Goal: Information Seeking & Learning: Learn about a topic

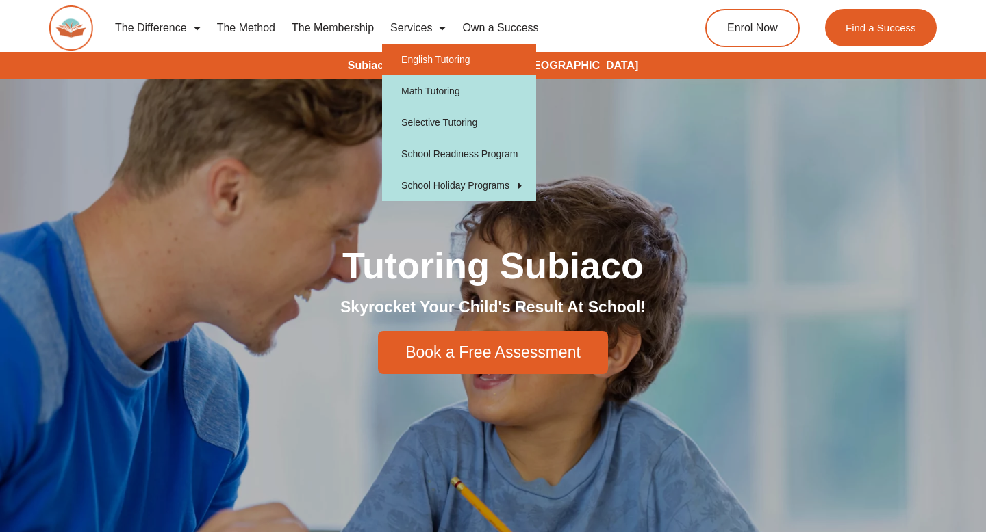
click at [442, 61] on link "English Tutoring" at bounding box center [459, 59] width 154 height 31
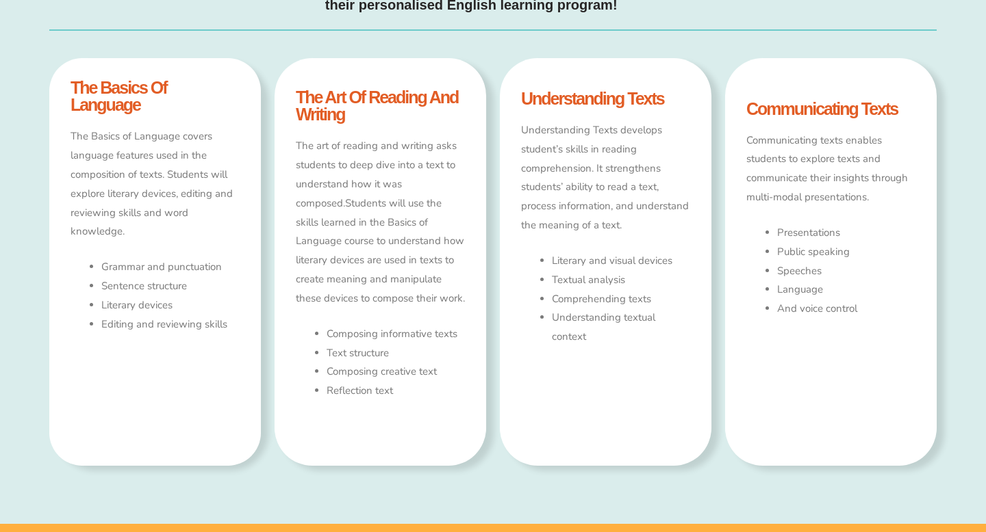
type input "*"
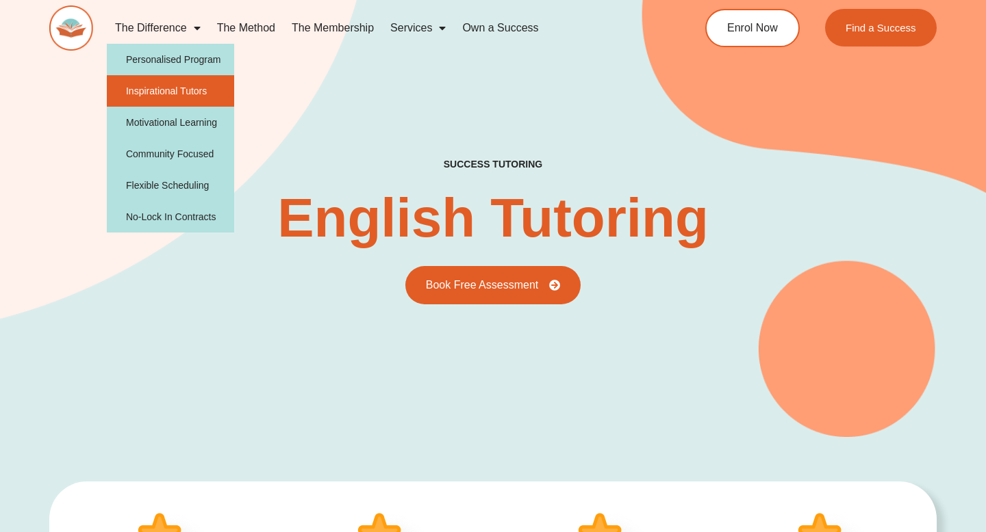
click at [183, 96] on link "Inspirational Tutors" at bounding box center [171, 90] width 128 height 31
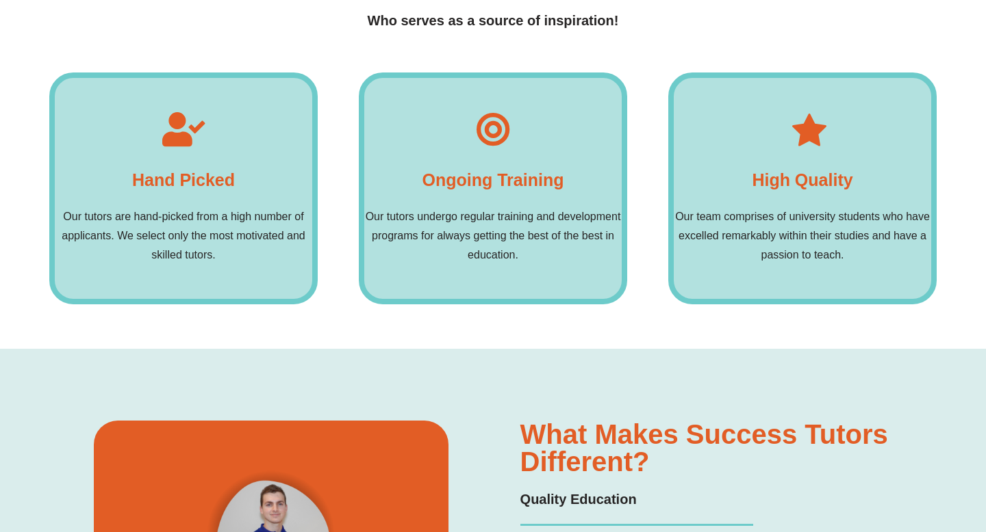
scroll to position [554, 0]
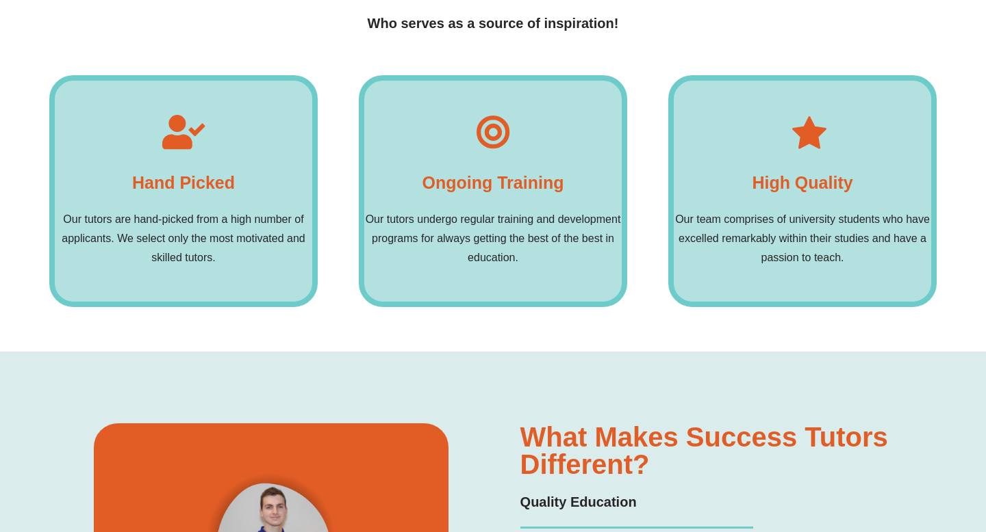
click at [270, 245] on p "Our tutors are hand-picked from a high number of applicants. We select only the…" at bounding box center [183, 238] width 257 height 57
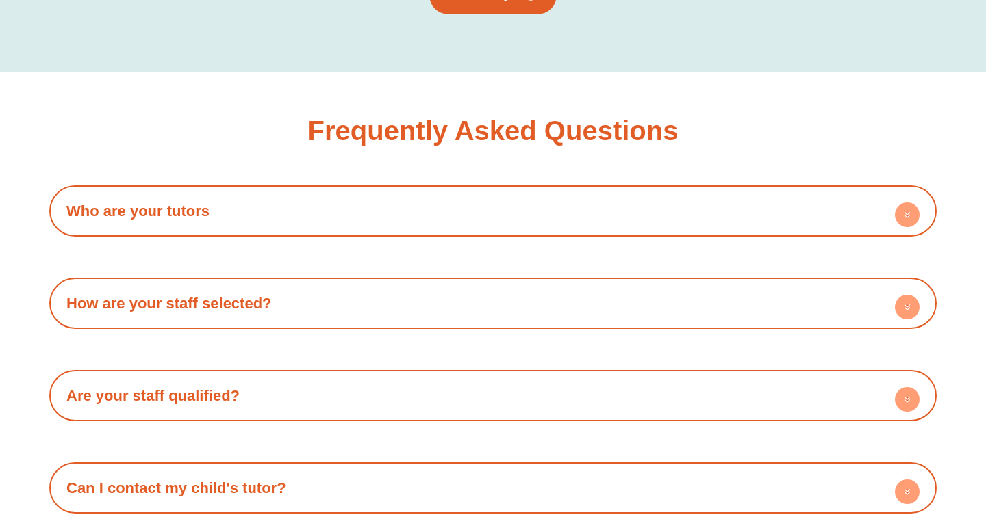
scroll to position [2241, 0]
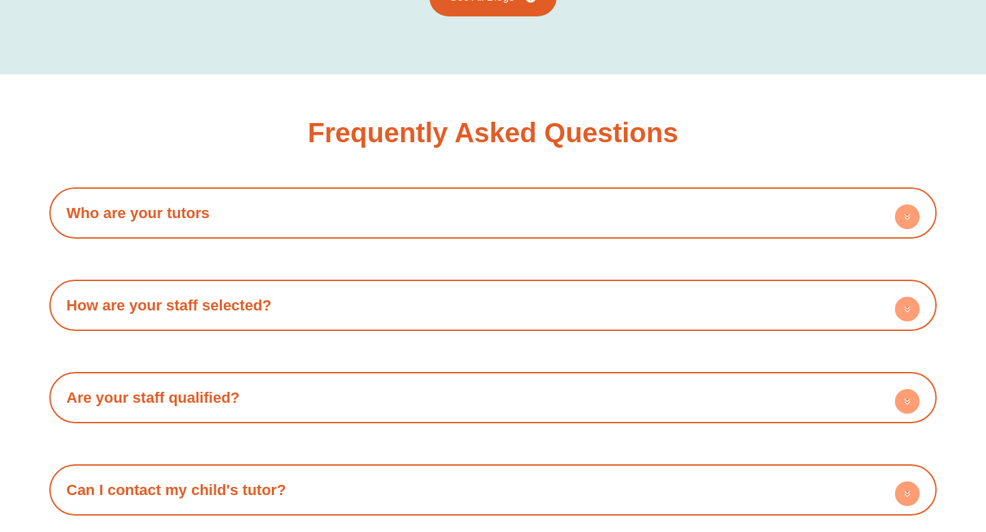
click at [472, 194] on h4 "Who are your tutors" at bounding box center [492, 213] width 873 height 38
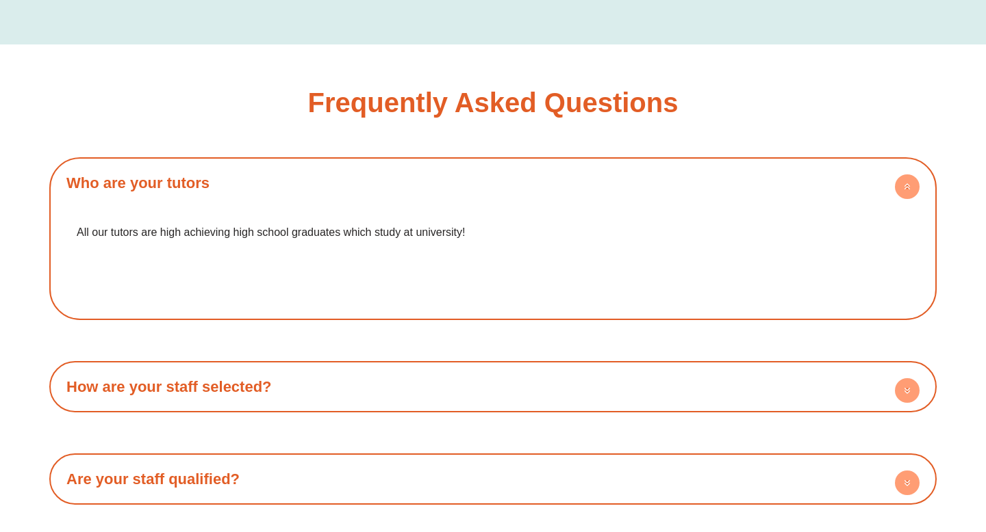
scroll to position [2277, 0]
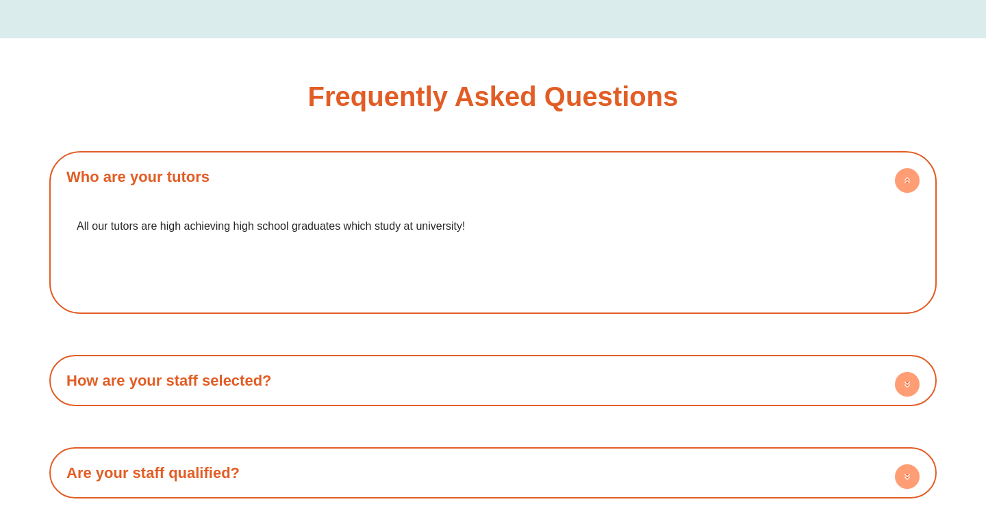
click at [519, 373] on h4 "How are your staff selected?" at bounding box center [492, 381] width 873 height 38
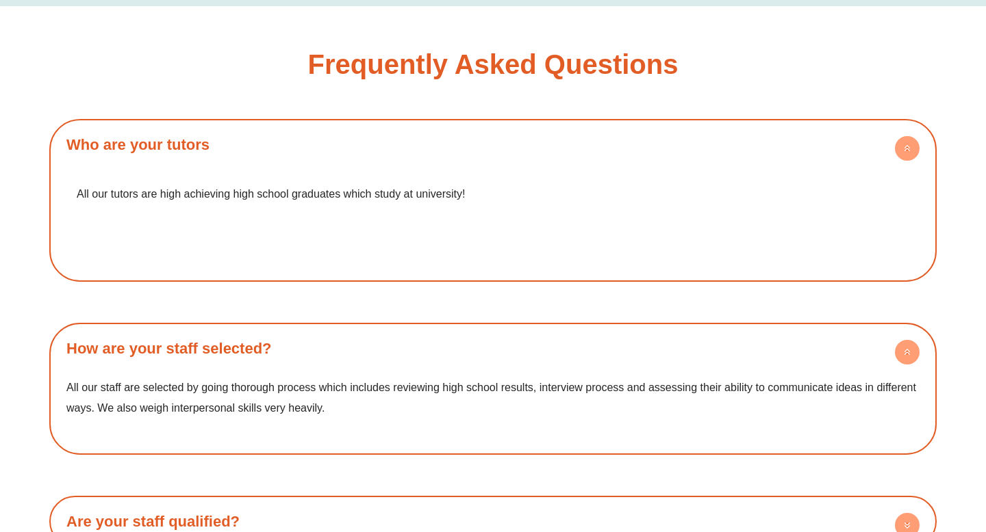
scroll to position [2828, 0]
